Goal: Communication & Community: Connect with others

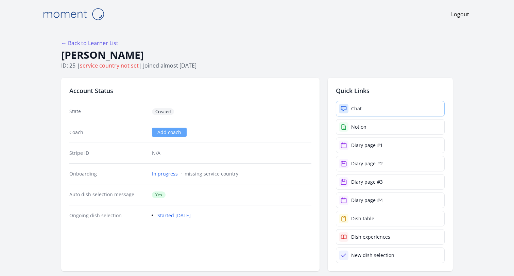
click at [418, 107] on link "Chat" at bounding box center [390, 109] width 109 height 16
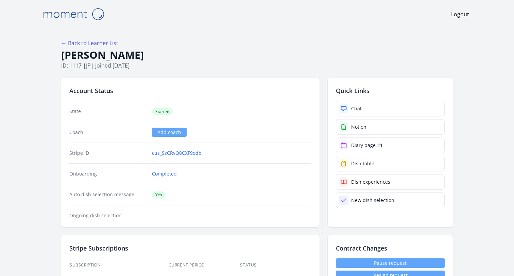
scroll to position [13, 0]
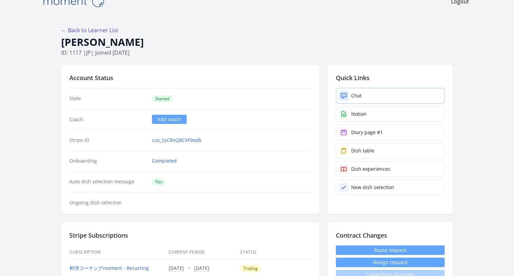
click at [407, 91] on link "Chat" at bounding box center [390, 96] width 109 height 16
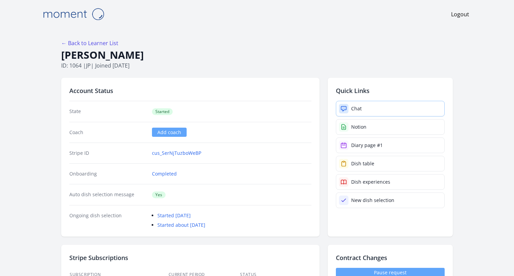
click at [351, 106] on div "Chat" at bounding box center [356, 108] width 11 height 7
